Goal: Navigation & Orientation: Find specific page/section

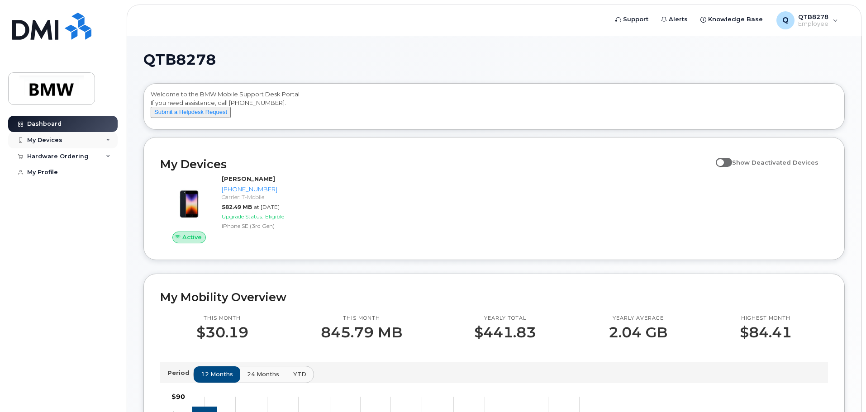
click at [107, 138] on icon at bounding box center [108, 140] width 5 height 5
click at [108, 138] on icon at bounding box center [108, 140] width 5 height 5
click at [60, 175] on link "My Profile" at bounding box center [62, 172] width 109 height 16
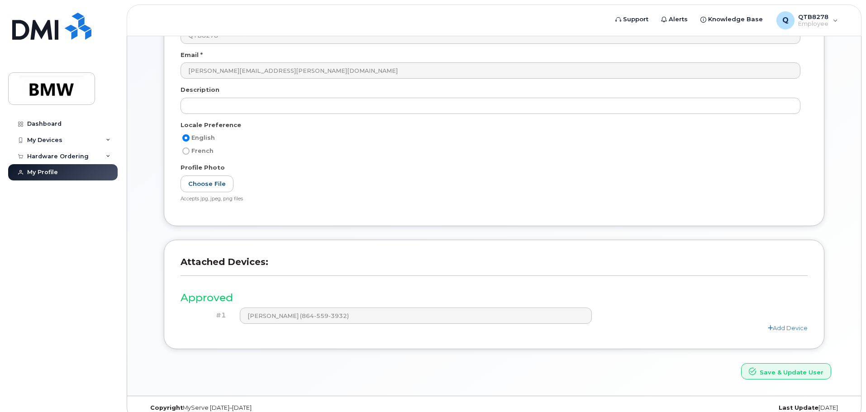
scroll to position [171, 0]
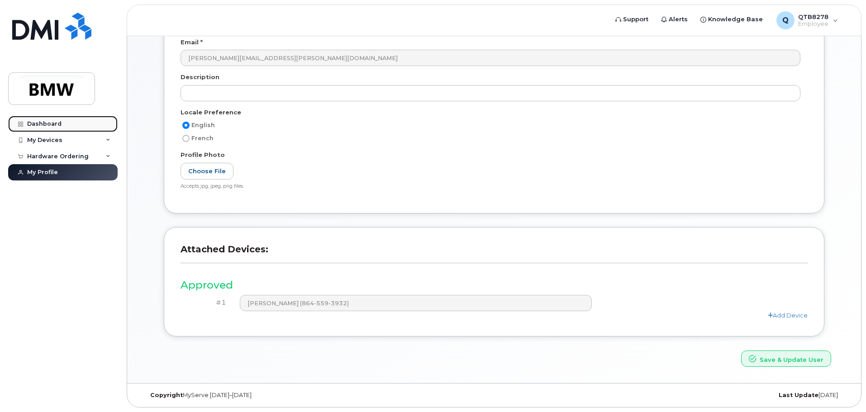
click at [47, 122] on div "Dashboard" at bounding box center [44, 123] width 34 height 7
